Goal: Task Accomplishment & Management: Complete application form

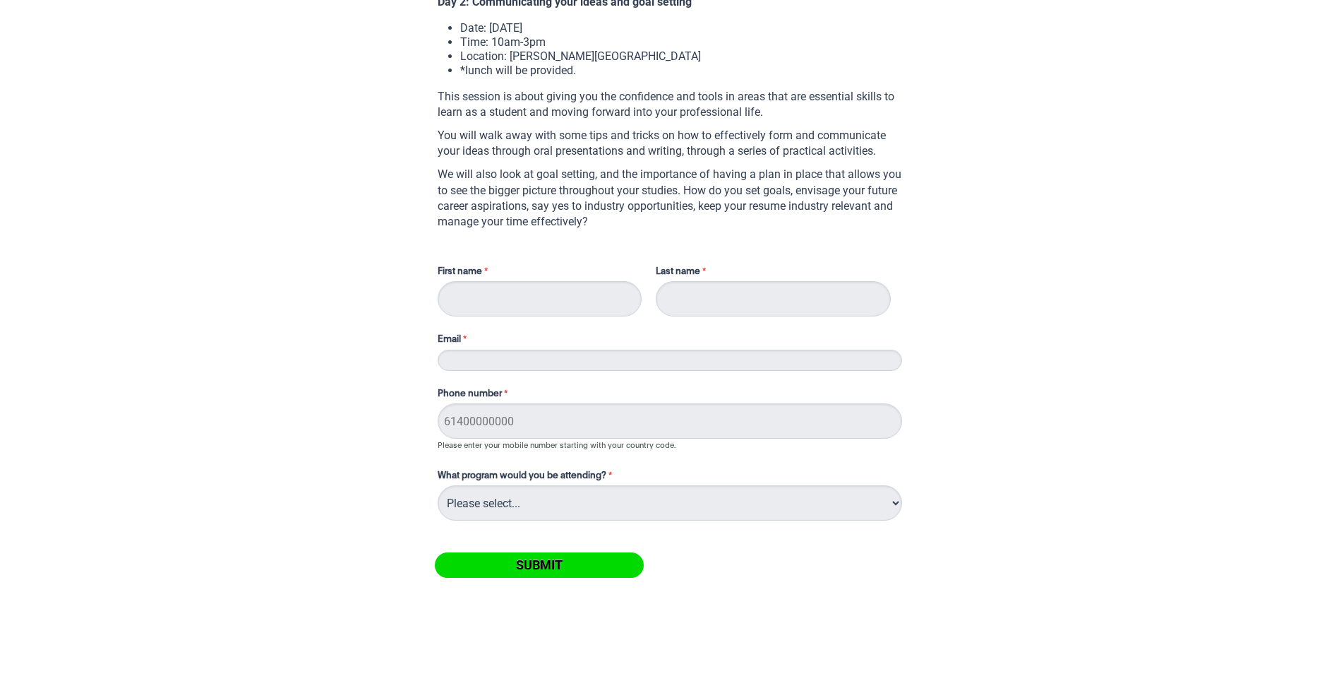
scroll to position [961, 0]
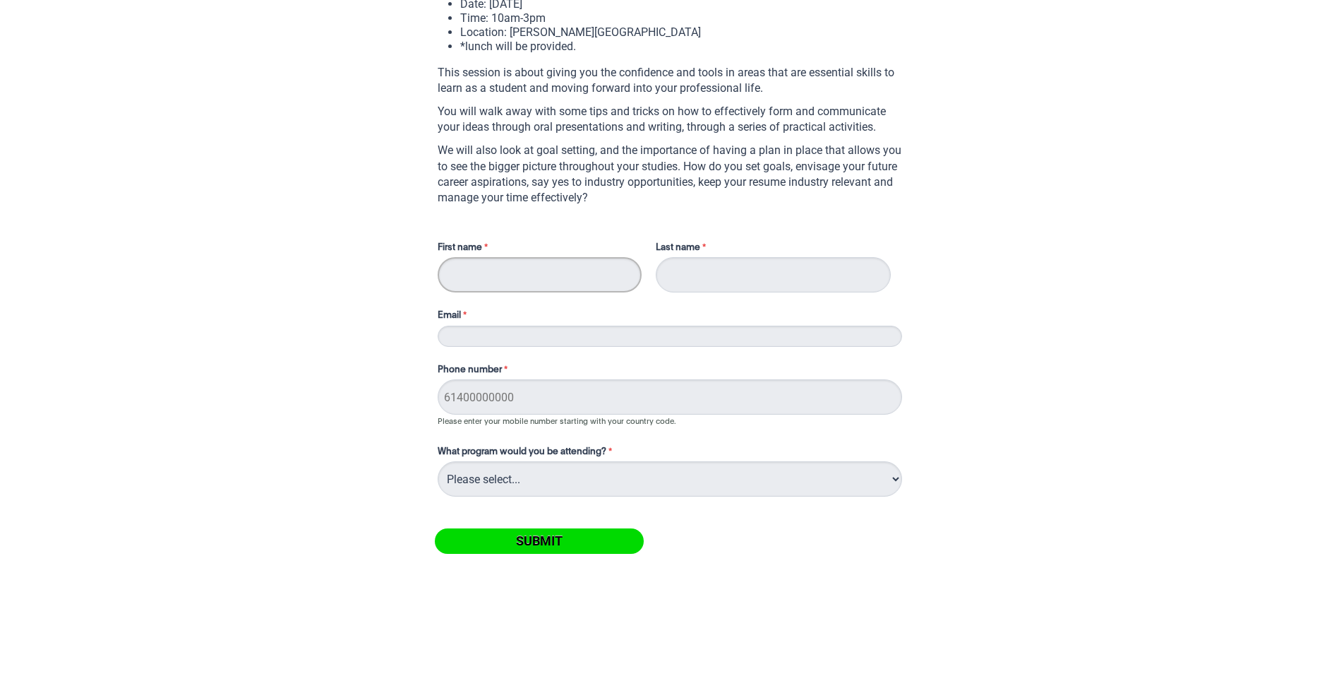
click at [548, 275] on input "First name" at bounding box center [540, 274] width 204 height 35
type input "[PERSON_NAME]"
type input "Burns"
type input "[EMAIL_ADDRESS][DOMAIN_NAME]"
type input "0478435089"
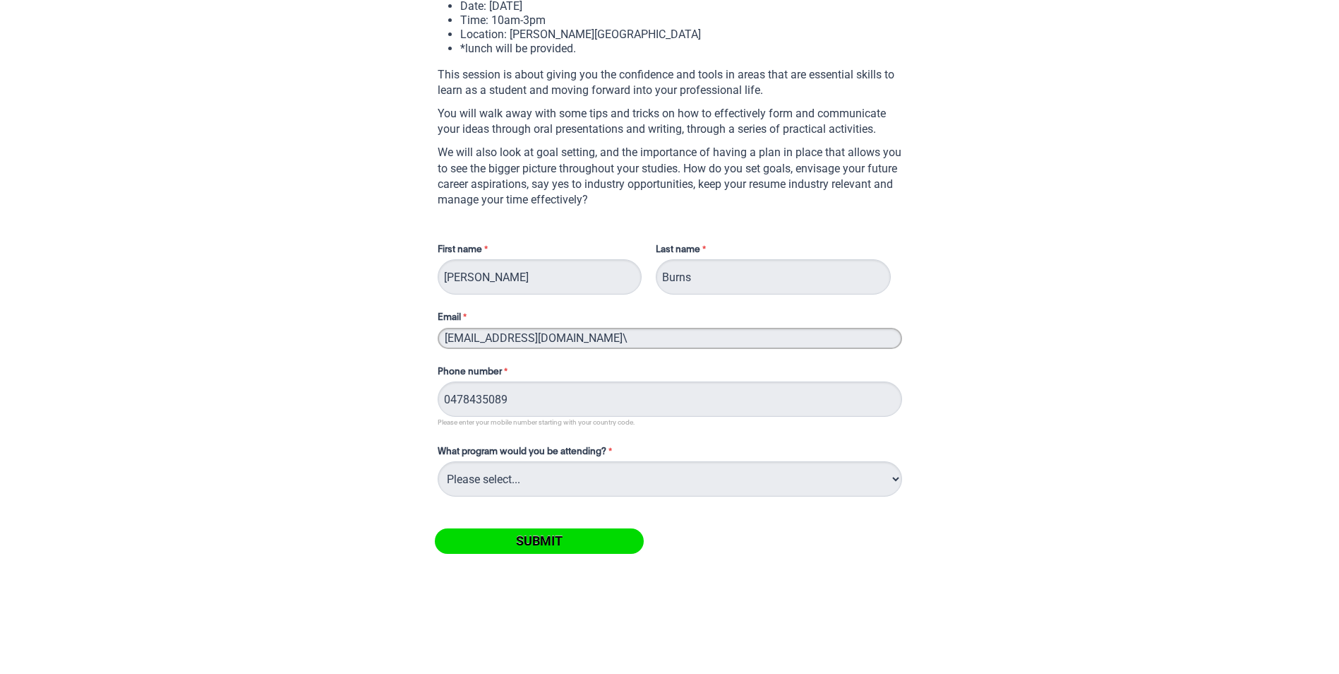
scroll to position [958, 0]
type input "[EMAIL_ADDRESS][DOMAIN_NAME]"
click at [582, 320] on label "Email" at bounding box center [540, 319] width 204 height 17
click at [582, 328] on input "[EMAIL_ADDRESS][DOMAIN_NAME]" at bounding box center [670, 338] width 465 height 21
click at [544, 470] on select "Please select... On-campus" at bounding box center [670, 478] width 465 height 35
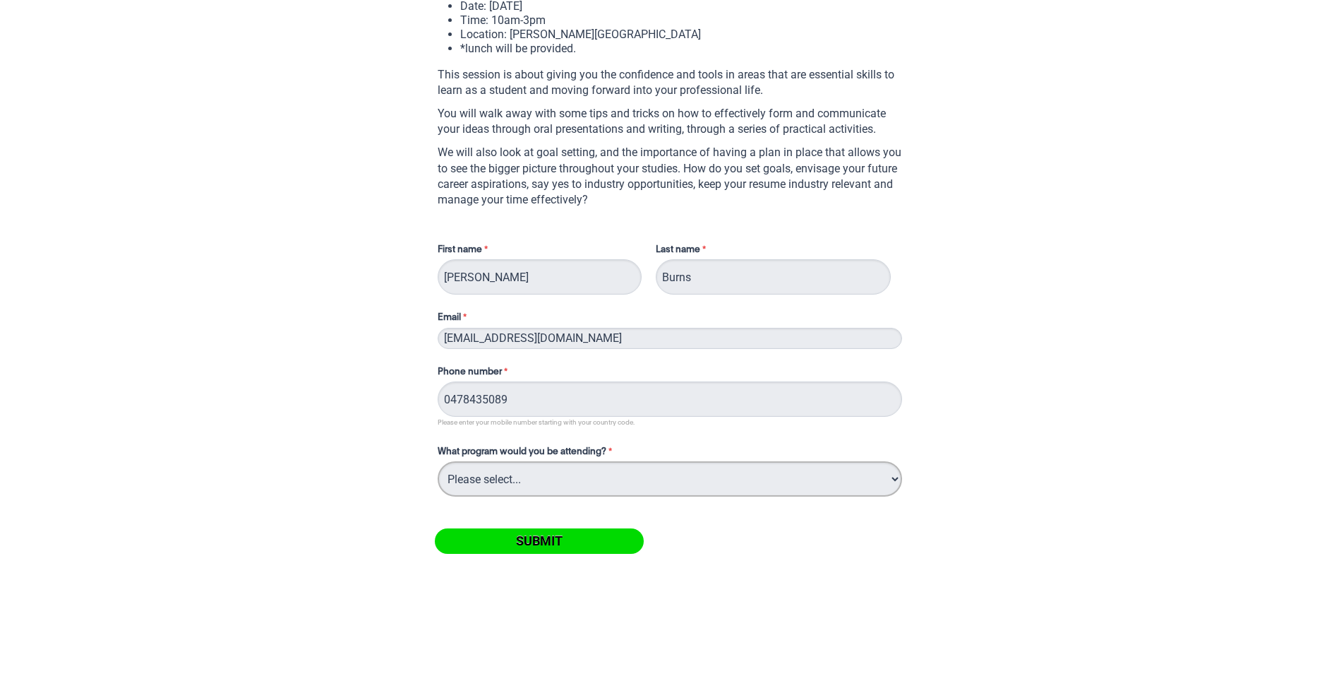
select select "tfa_236"
click at [438, 461] on select "Please select... On-campus" at bounding box center [670, 478] width 465 height 35
click at [527, 548] on input "Submit" at bounding box center [539, 540] width 209 height 25
